Goal: Information Seeking & Learning: Learn about a topic

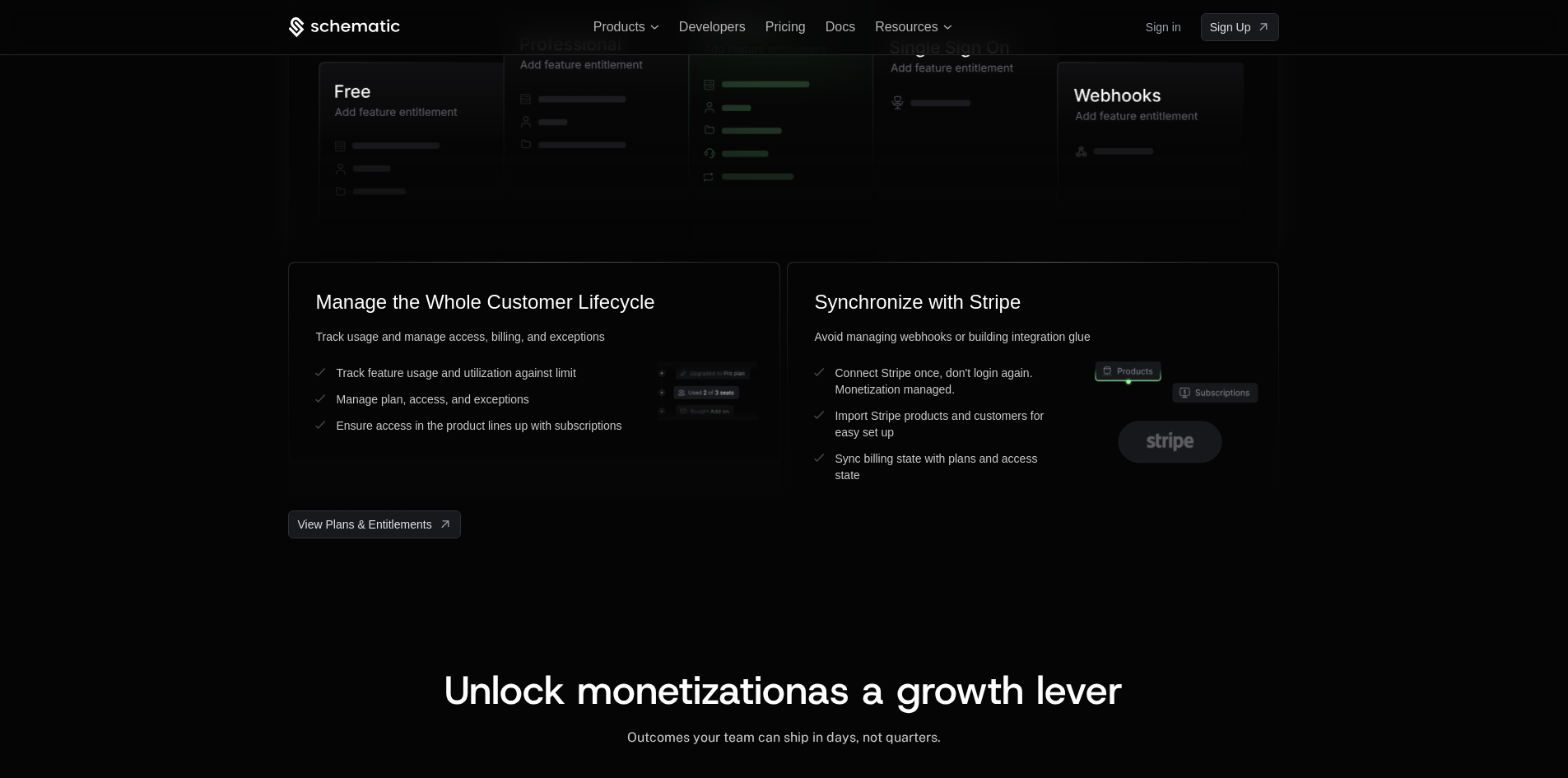
scroll to position [3988, 0]
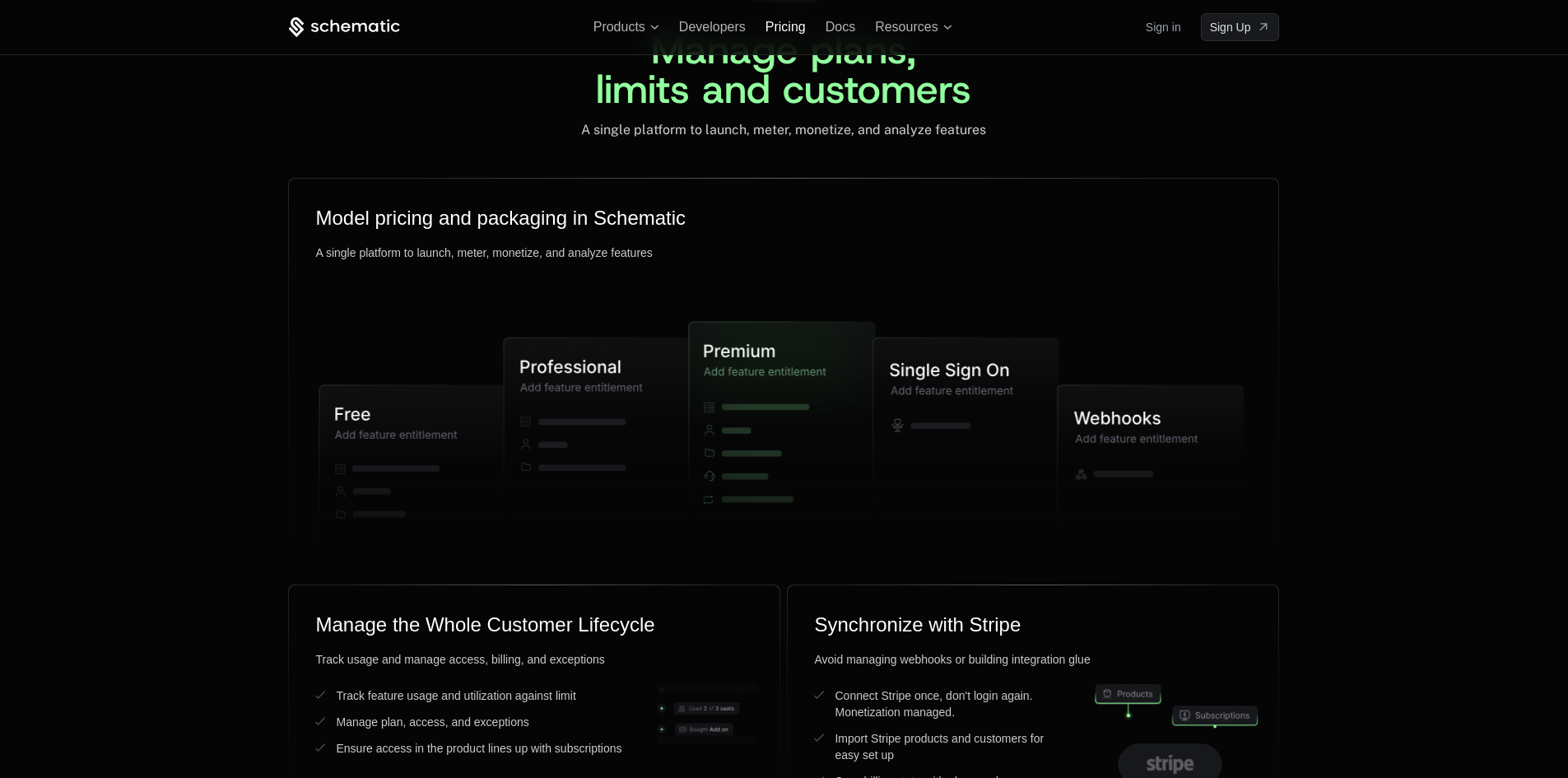
click at [771, 20] on span "Pricing" at bounding box center [785, 26] width 40 height 14
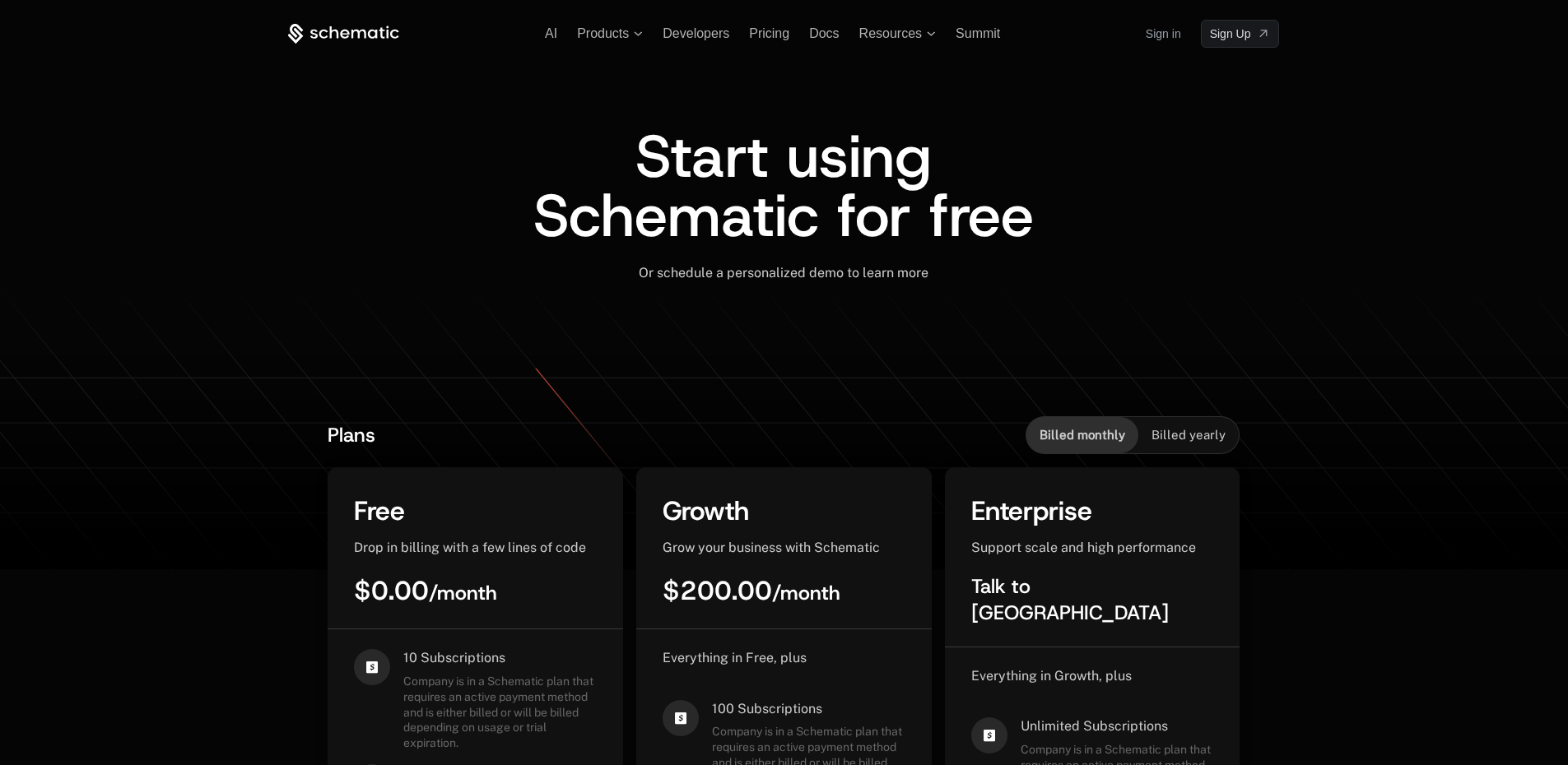
click at [1191, 429] on span "Billed yearly" at bounding box center [1188, 434] width 74 height 16
click at [1111, 438] on span "Billed monthly" at bounding box center [1082, 434] width 86 height 16
click at [1181, 440] on span "Billed yearly" at bounding box center [1188, 434] width 74 height 16
click at [1101, 440] on span "Billed monthly" at bounding box center [1082, 434] width 86 height 16
click at [1185, 443] on span "Billed yearly" at bounding box center [1188, 434] width 74 height 16
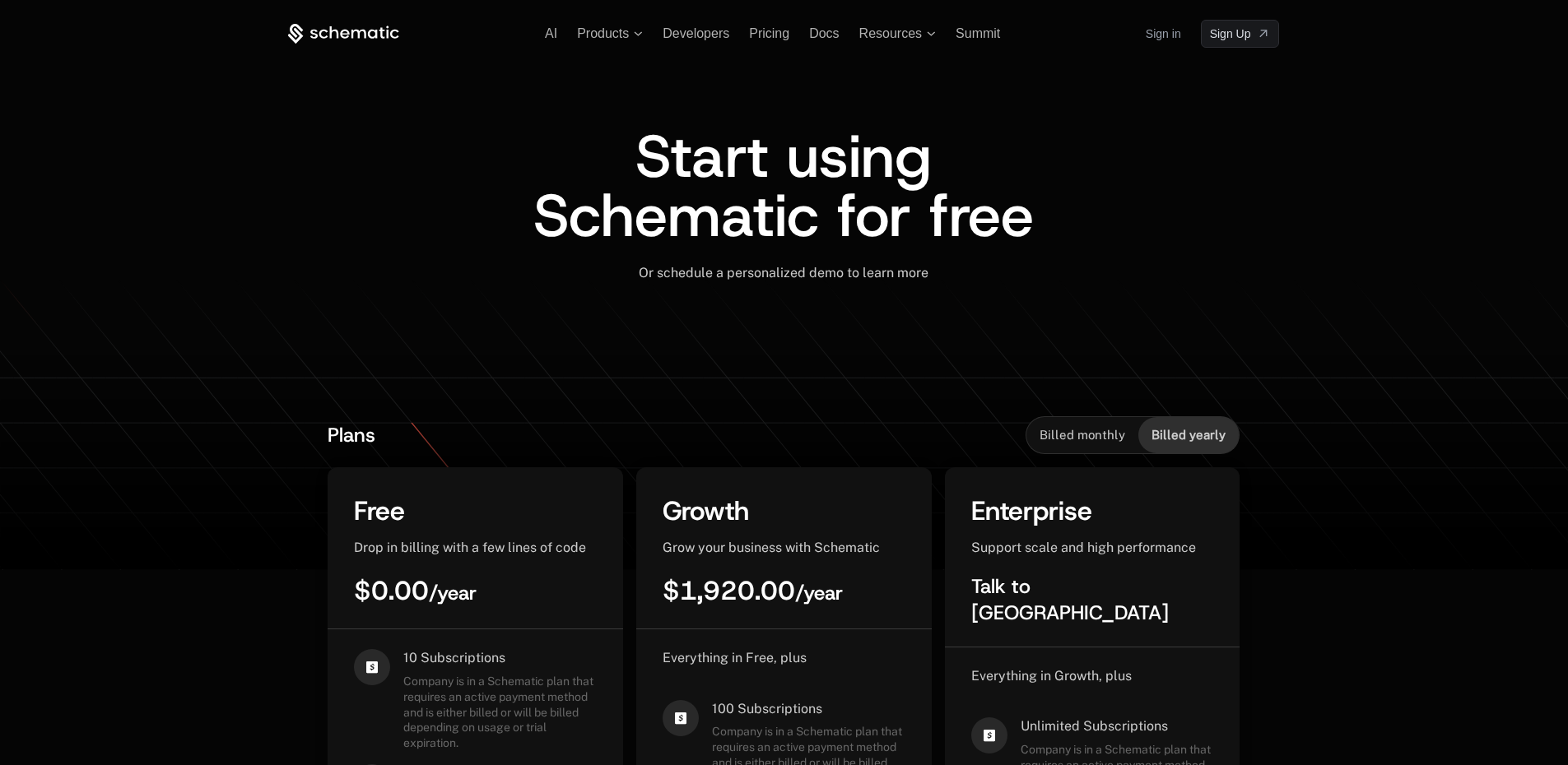
click at [1094, 441] on span "Billed monthly" at bounding box center [1082, 434] width 86 height 16
click at [1173, 442] on span "Billed yearly" at bounding box center [1188, 434] width 74 height 16
click at [1094, 440] on span "Billed monthly" at bounding box center [1082, 434] width 86 height 16
click at [1178, 439] on span "Billed yearly" at bounding box center [1188, 434] width 74 height 16
click at [1102, 433] on span "Billed monthly" at bounding box center [1082, 434] width 86 height 16
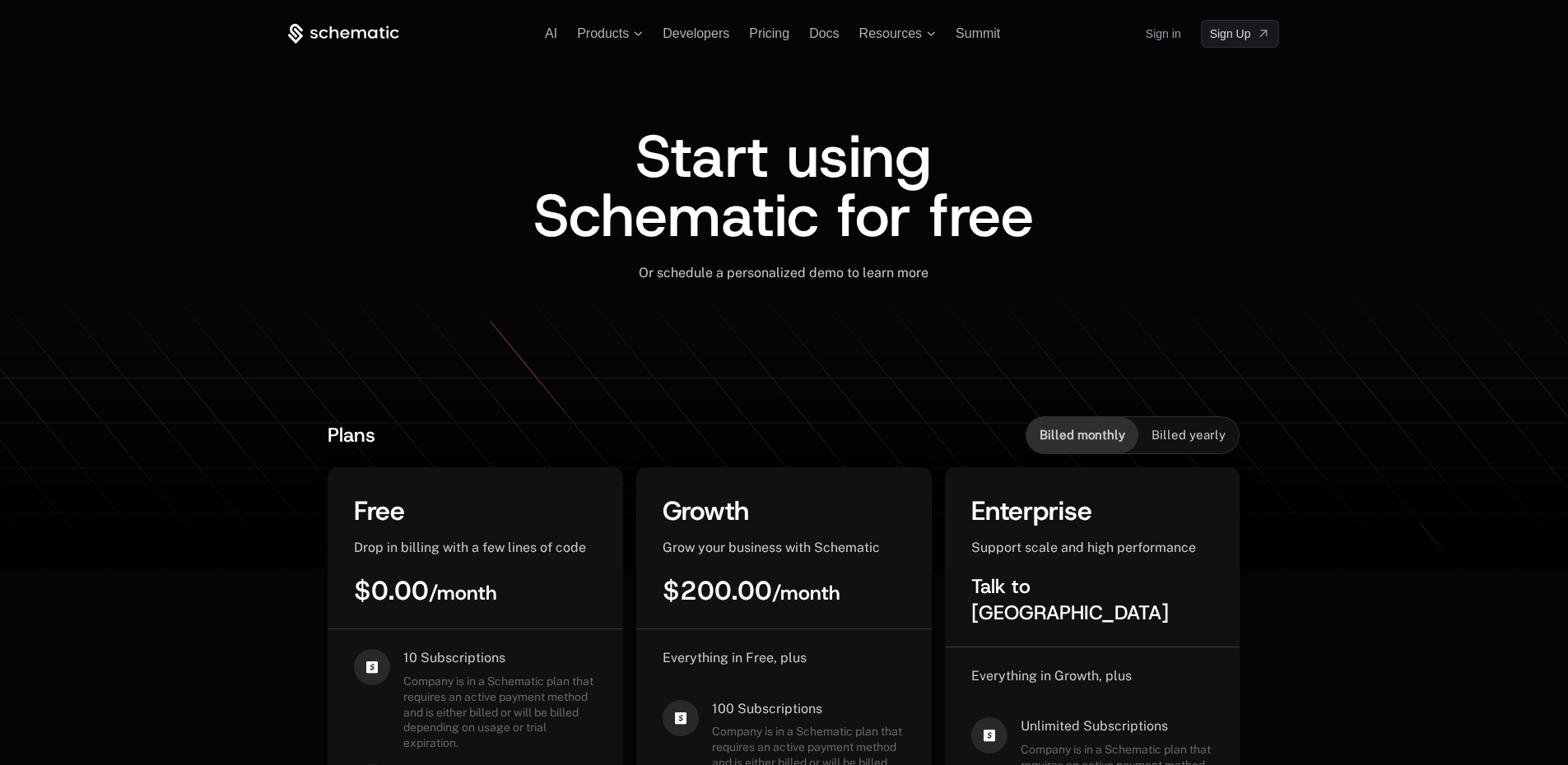
click at [1191, 428] on span "Billed yearly" at bounding box center [1188, 434] width 74 height 16
click at [1104, 427] on span "Billed monthly" at bounding box center [1082, 434] width 86 height 16
click at [1230, 31] on span "Sign Up" at bounding box center [1230, 33] width 41 height 16
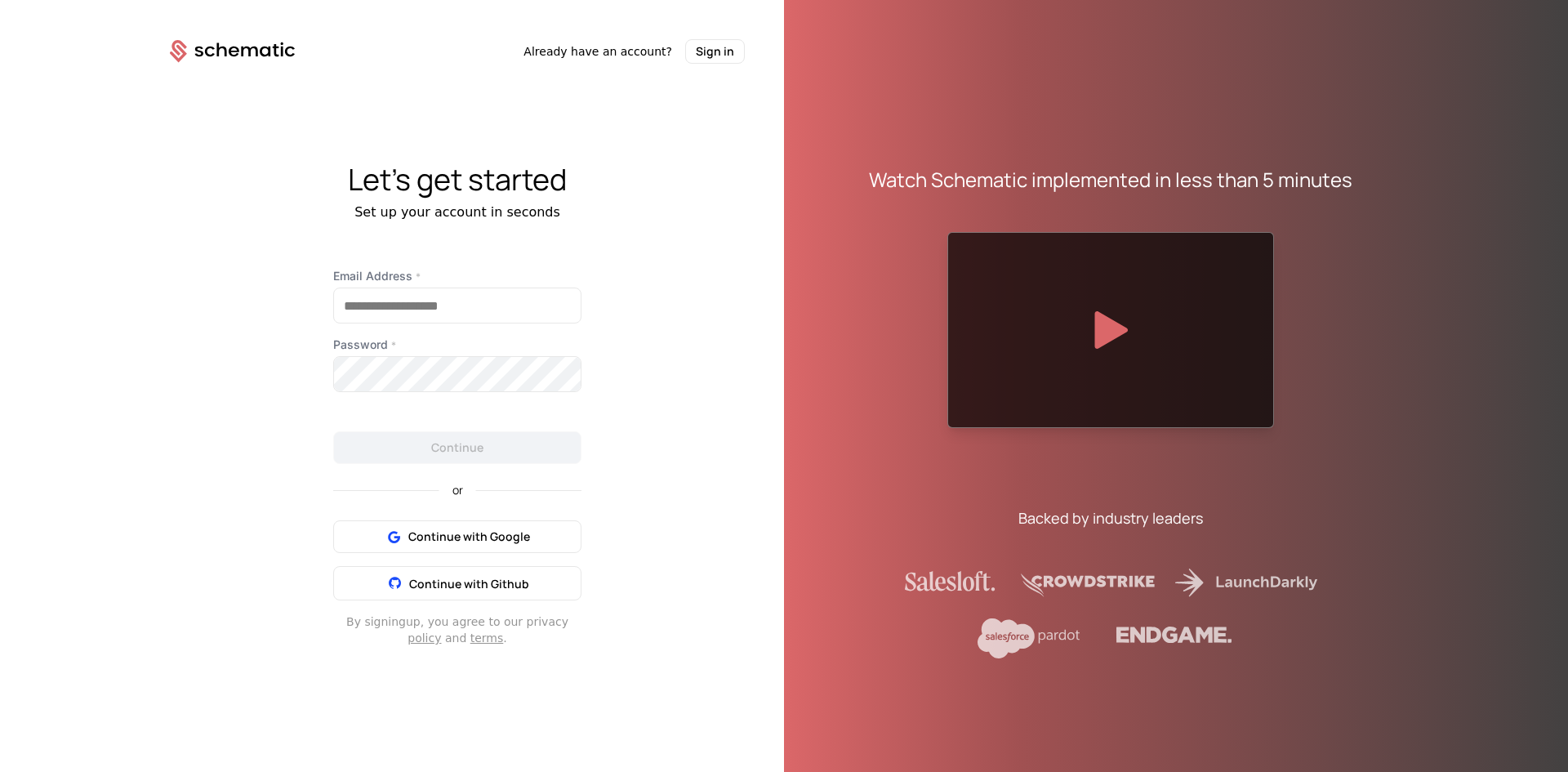
click at [615, 46] on span "Already have an account?" at bounding box center [597, 51] width 149 height 16
click at [718, 57] on button "Sign in" at bounding box center [715, 51] width 60 height 24
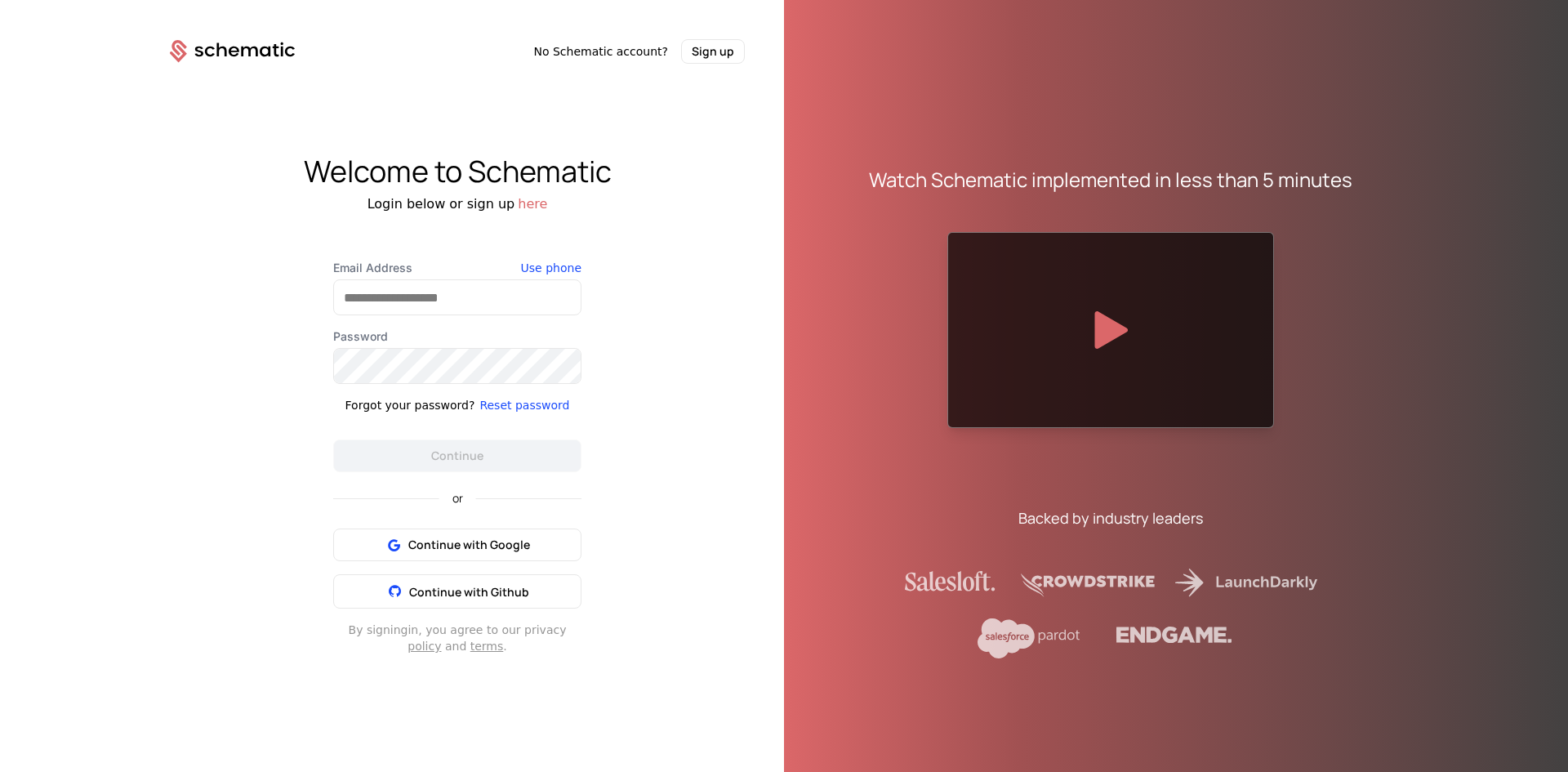
click at [255, 42] on icon at bounding box center [232, 51] width 125 height 23
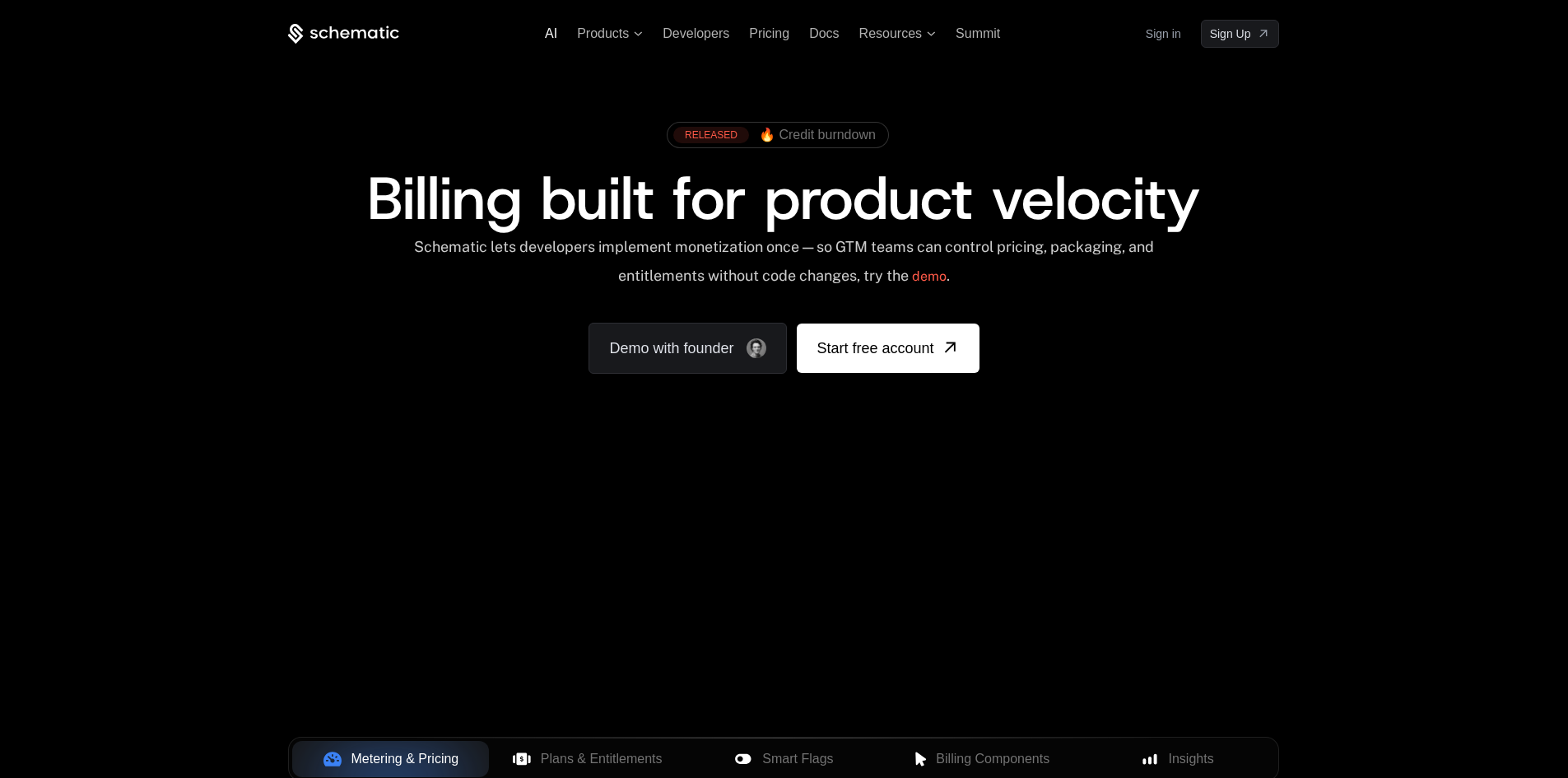
click at [552, 37] on span "AI" at bounding box center [551, 33] width 13 height 14
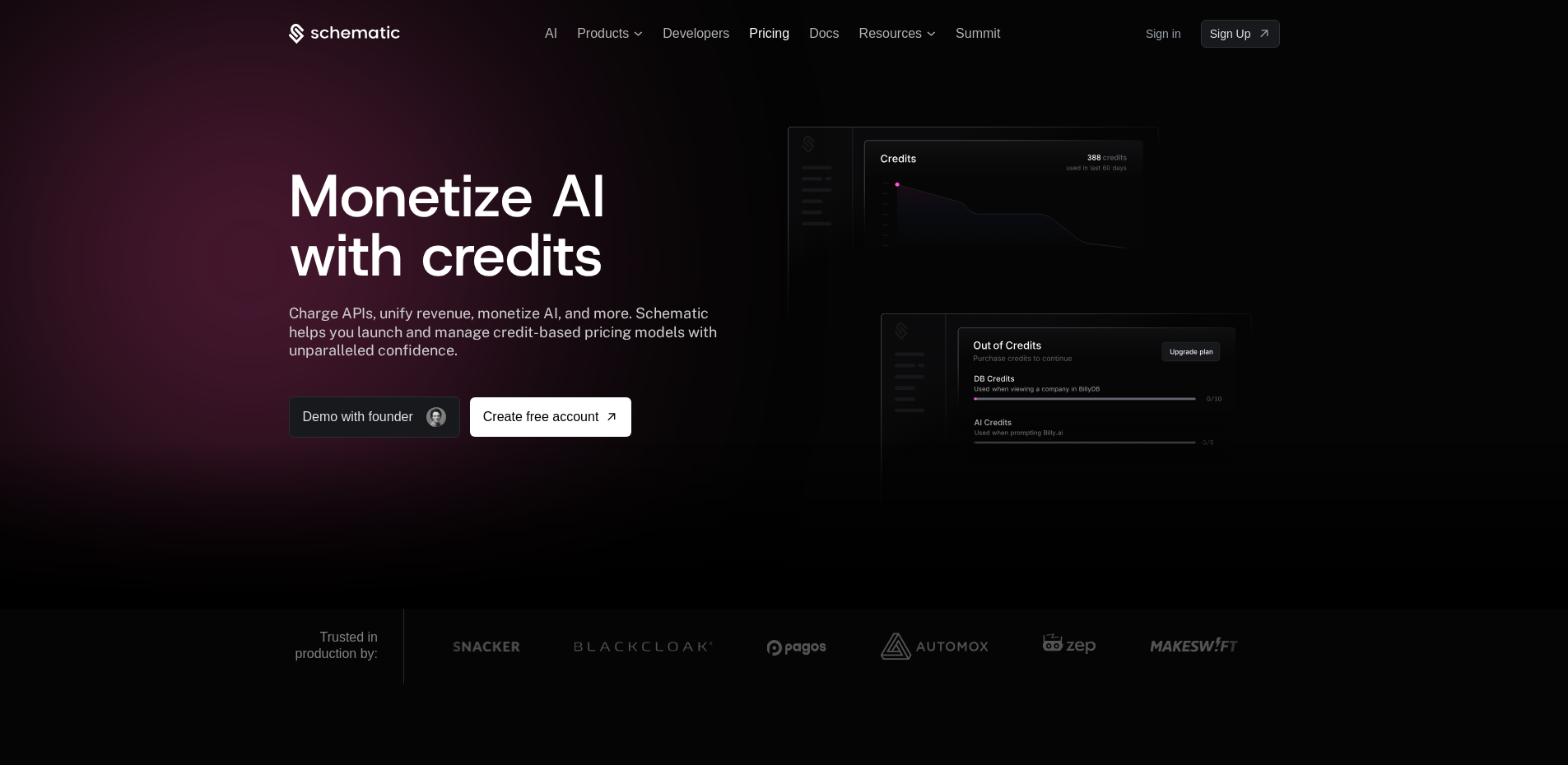
click at [778, 28] on span "Pricing" at bounding box center [769, 33] width 40 height 14
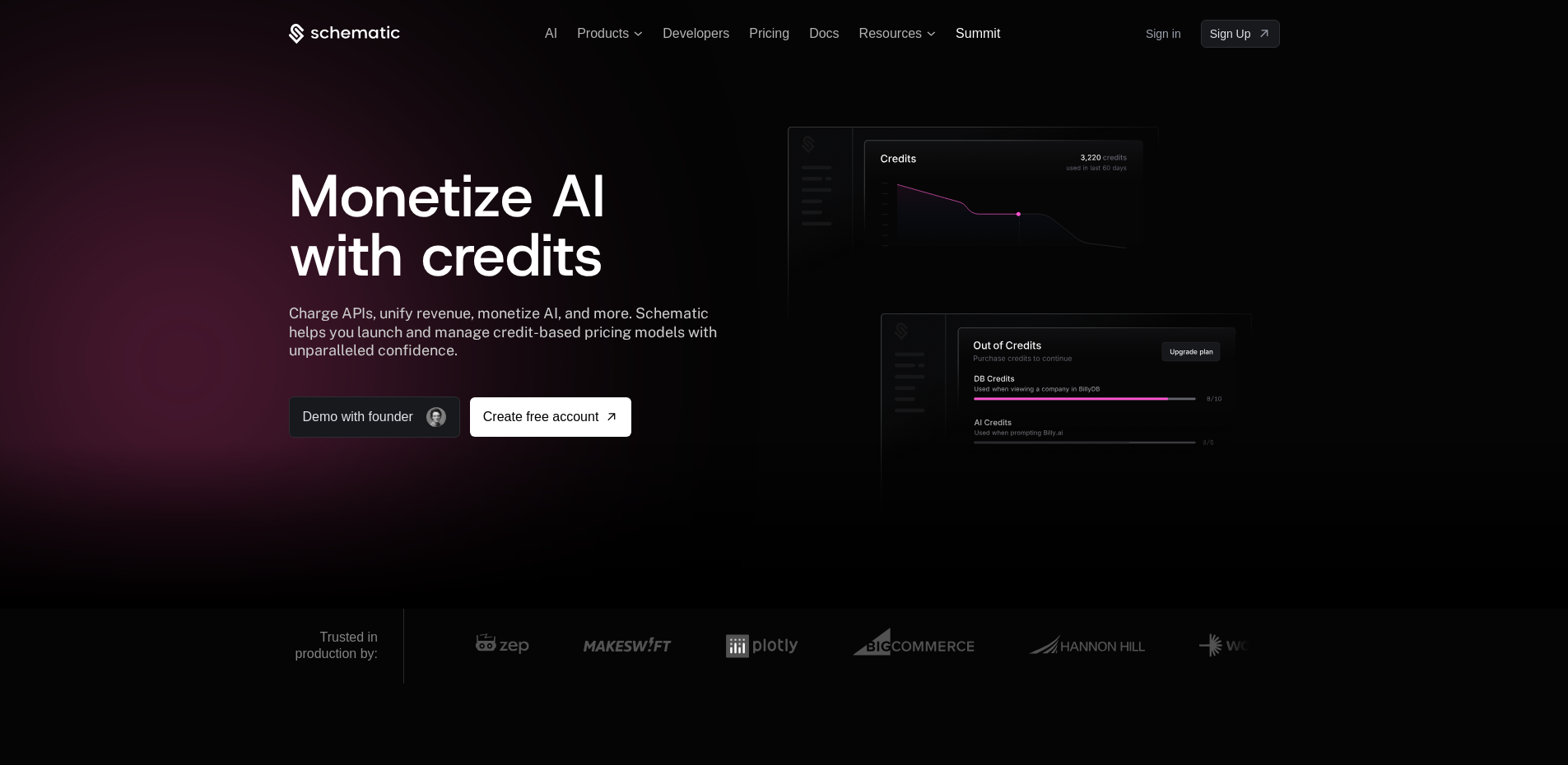
click at [972, 34] on span "Summit" at bounding box center [978, 33] width 44 height 14
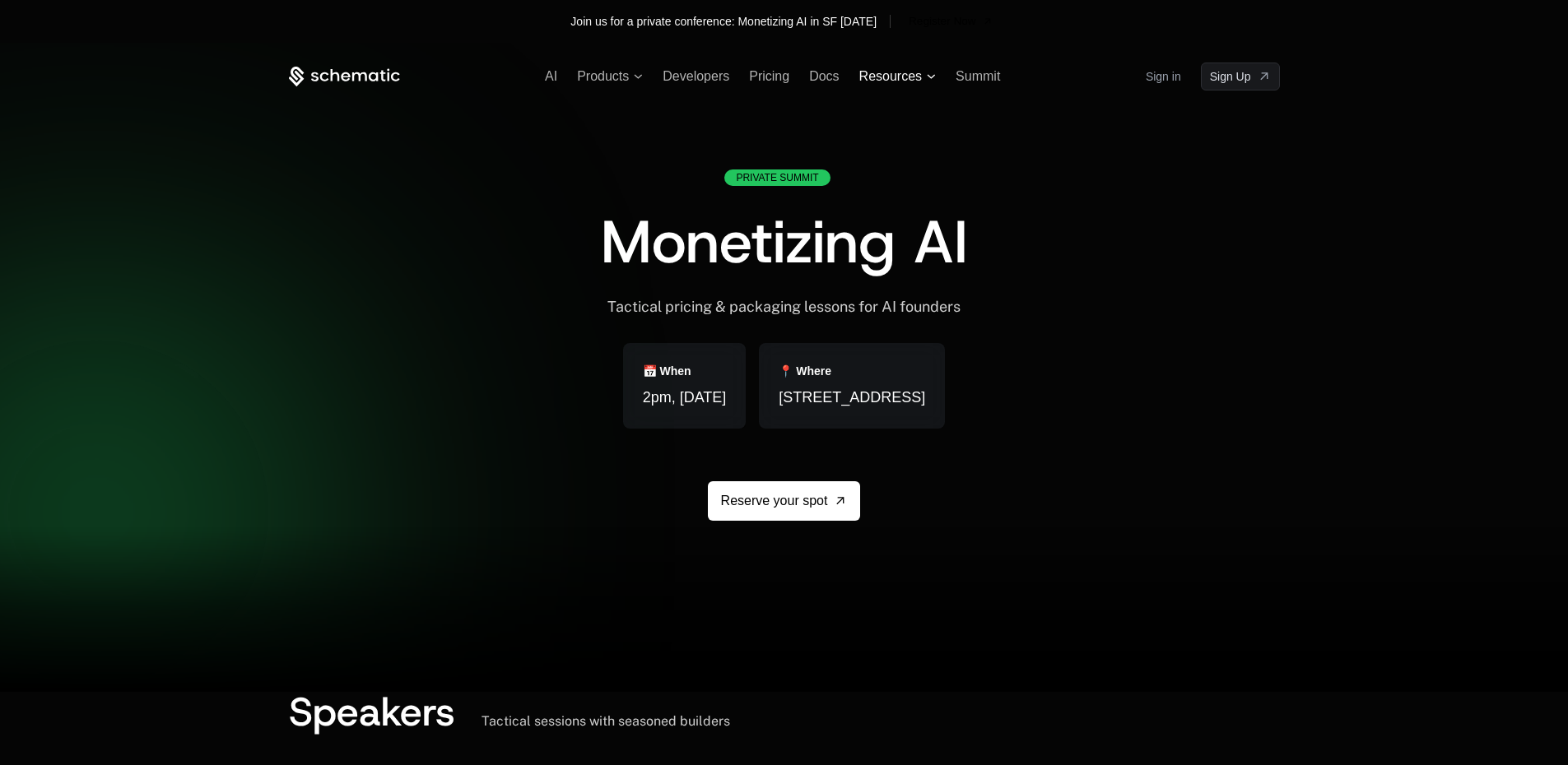
click at [892, 82] on span "Resources" at bounding box center [890, 76] width 63 height 14
